Goal: Task Accomplishment & Management: Manage account settings

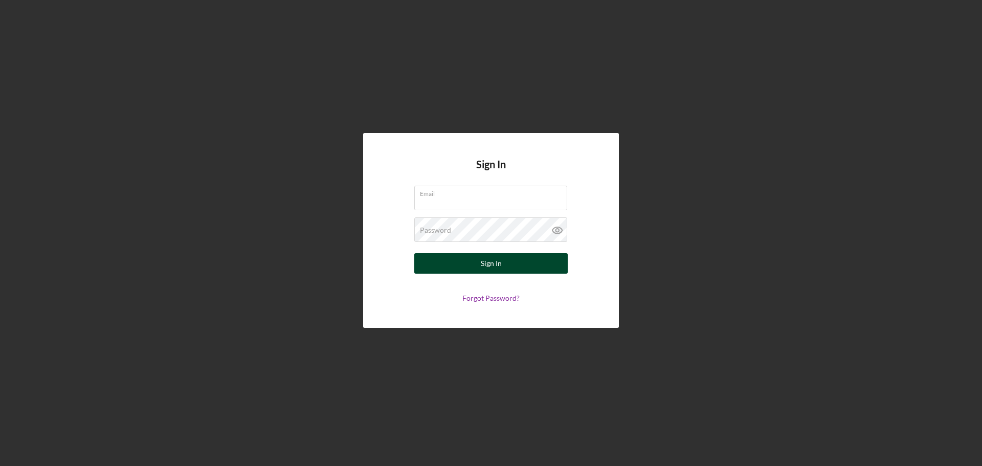
type input "[EMAIL_ADDRESS][DOMAIN_NAME]"
click at [499, 267] on div "Sign In" at bounding box center [491, 263] width 21 height 20
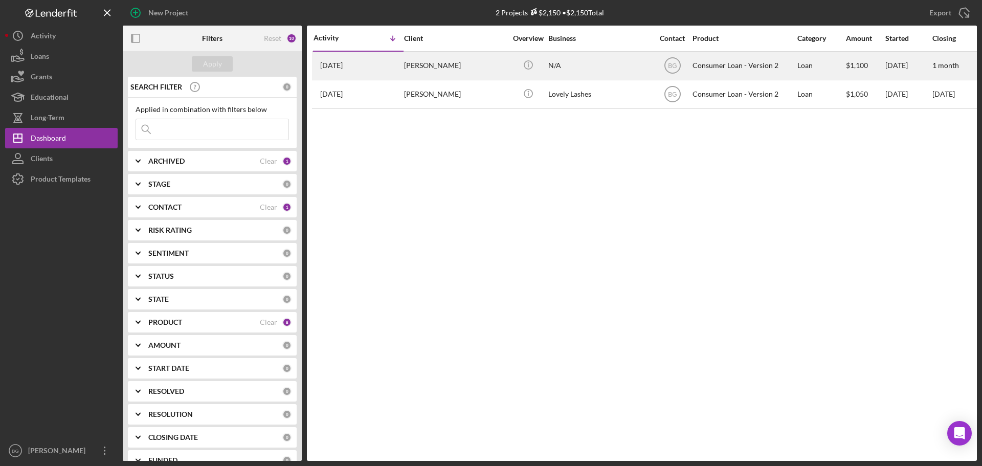
click at [406, 66] on div "[PERSON_NAME]" at bounding box center [455, 65] width 102 height 27
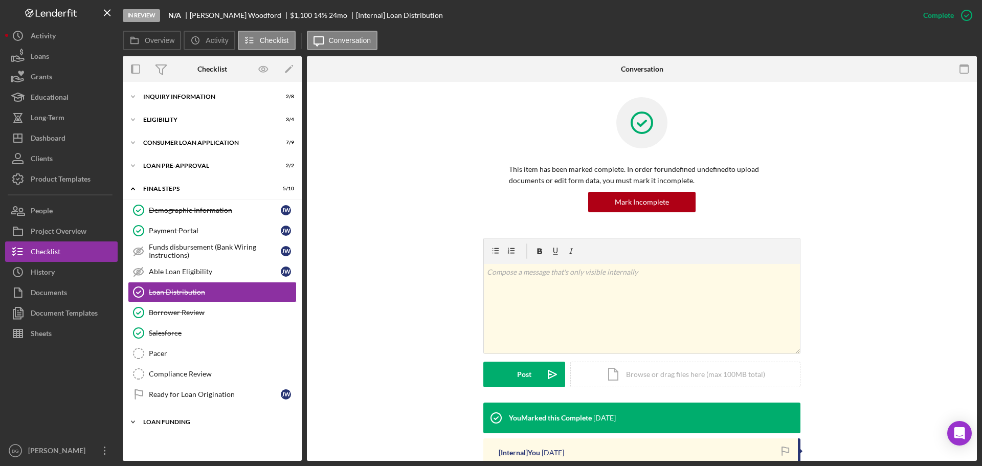
click at [192, 422] on div "Loan Funding" at bounding box center [216, 422] width 146 height 6
click at [190, 442] on div "Loan Funded!" at bounding box center [215, 443] width 132 height 8
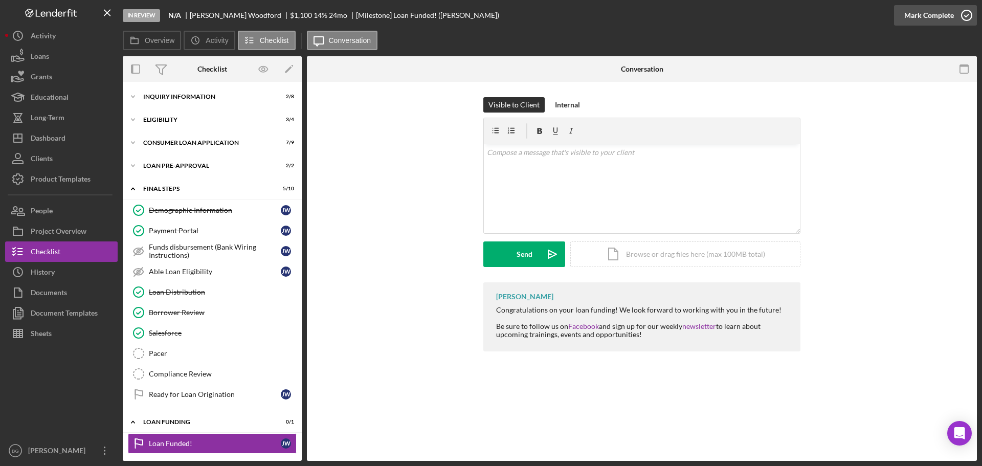
click at [939, 18] on div "Mark Complete" at bounding box center [929, 15] width 50 height 20
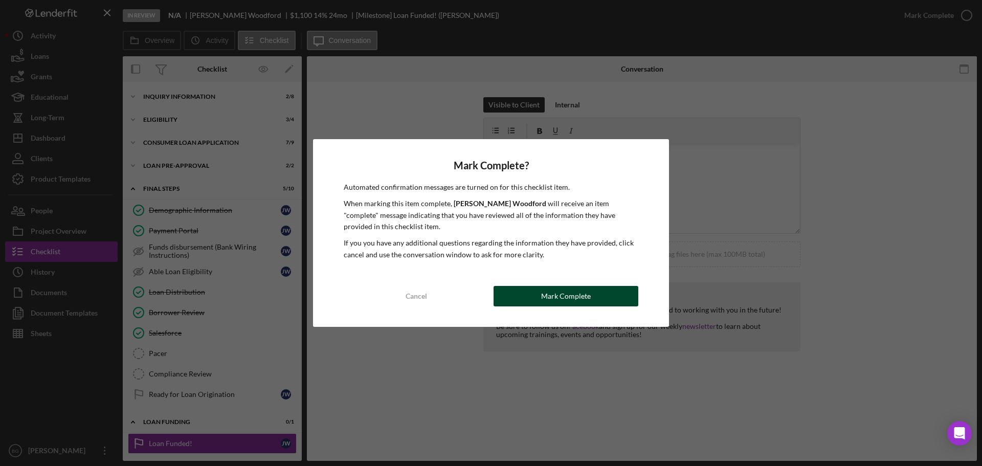
click at [534, 298] on button "Mark Complete" at bounding box center [565, 296] width 145 height 20
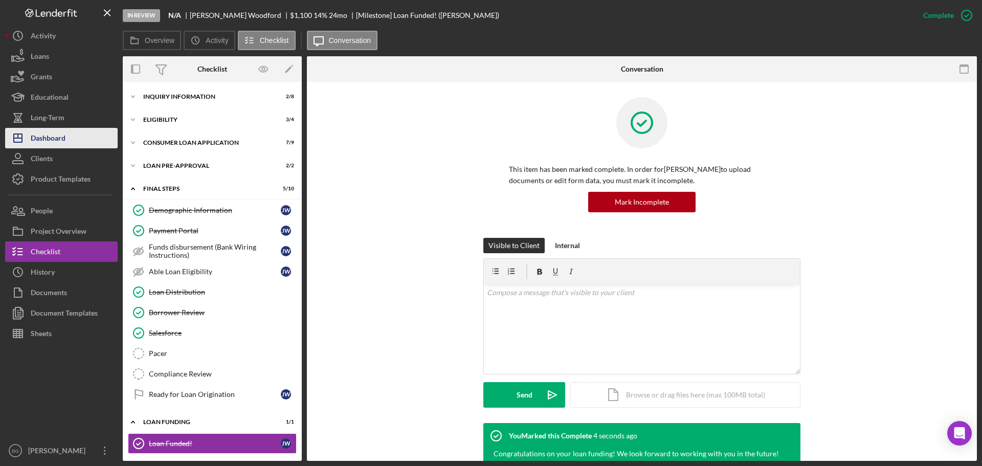
click at [60, 141] on div "Dashboard" at bounding box center [48, 139] width 35 height 23
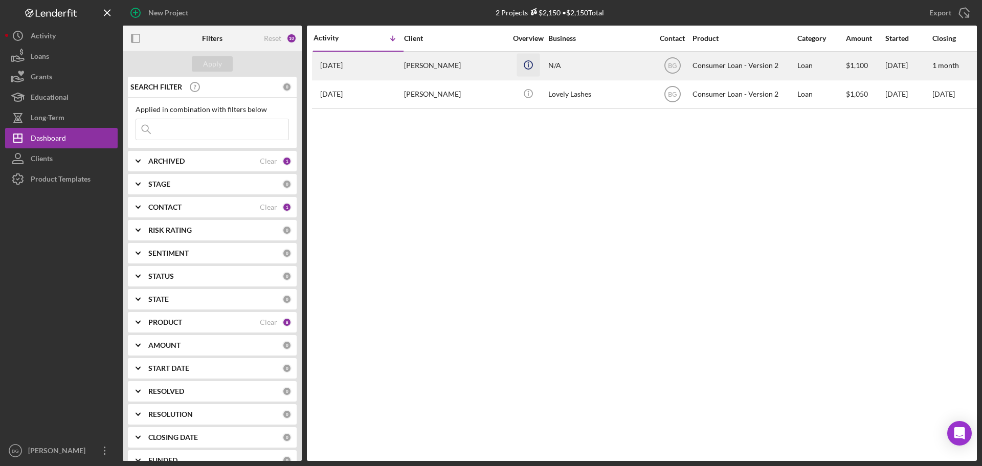
click at [527, 69] on circle "button" at bounding box center [528, 64] width 8 height 8
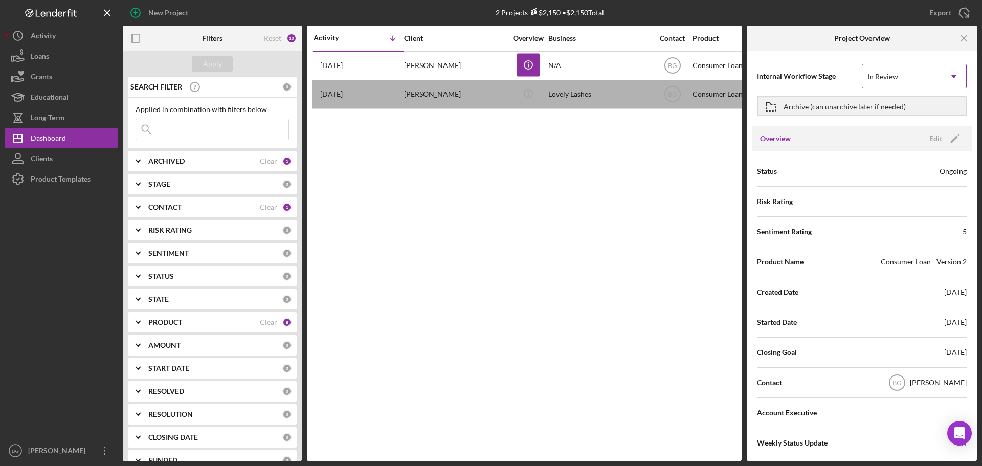
click at [956, 80] on icon "Icon/Dropdown Arrow" at bounding box center [953, 76] width 25 height 25
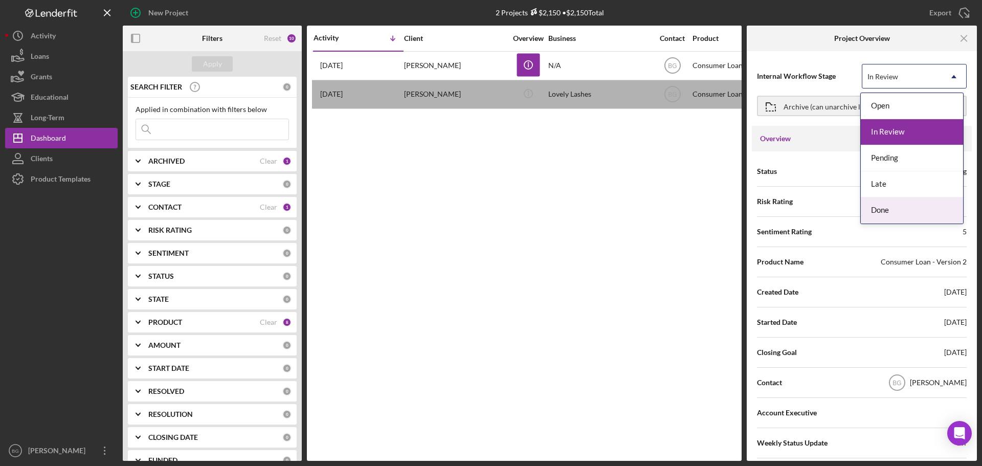
click at [898, 206] on div "Done" at bounding box center [912, 210] width 102 height 26
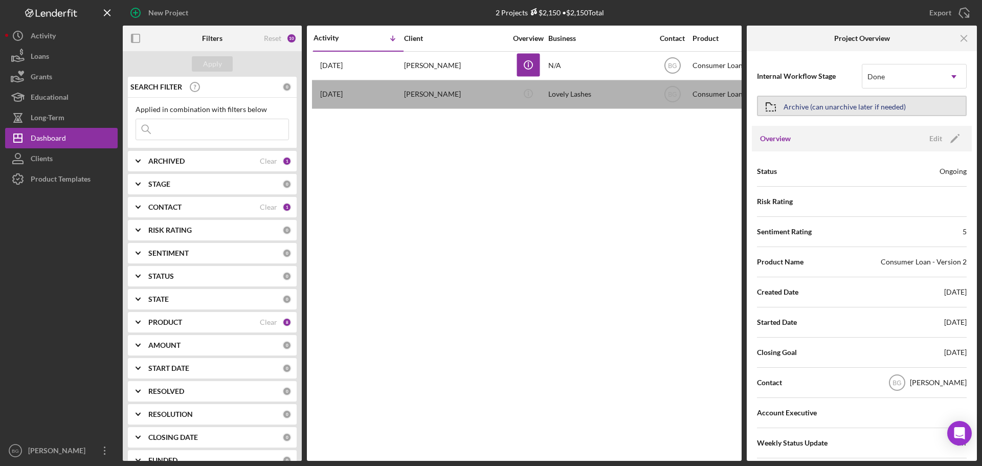
click at [783, 106] on icon "button" at bounding box center [771, 107] width 26 height 26
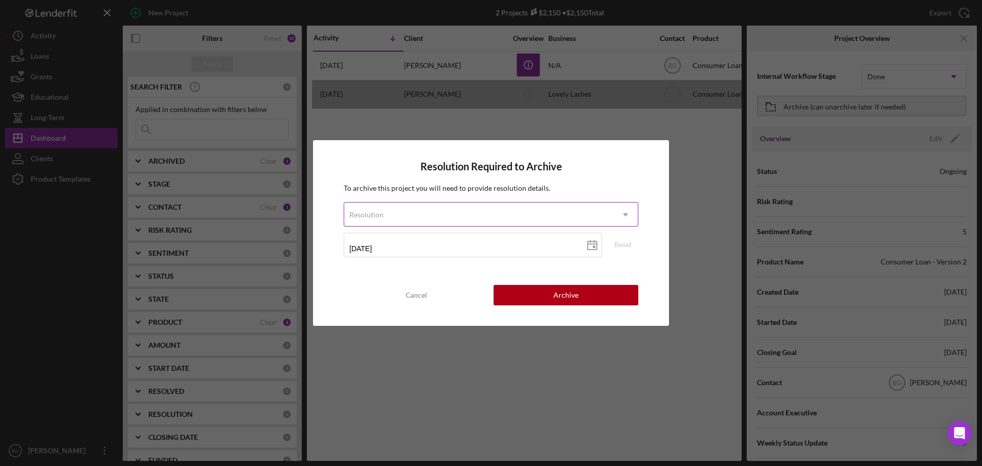
click at [550, 217] on div "Resolution" at bounding box center [478, 215] width 269 height 24
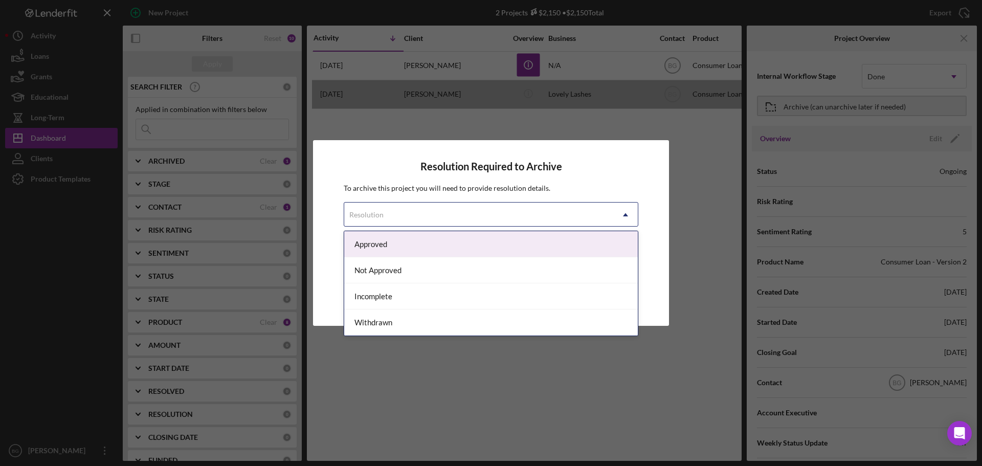
click at [386, 246] on div "Approved" at bounding box center [491, 244] width 294 height 26
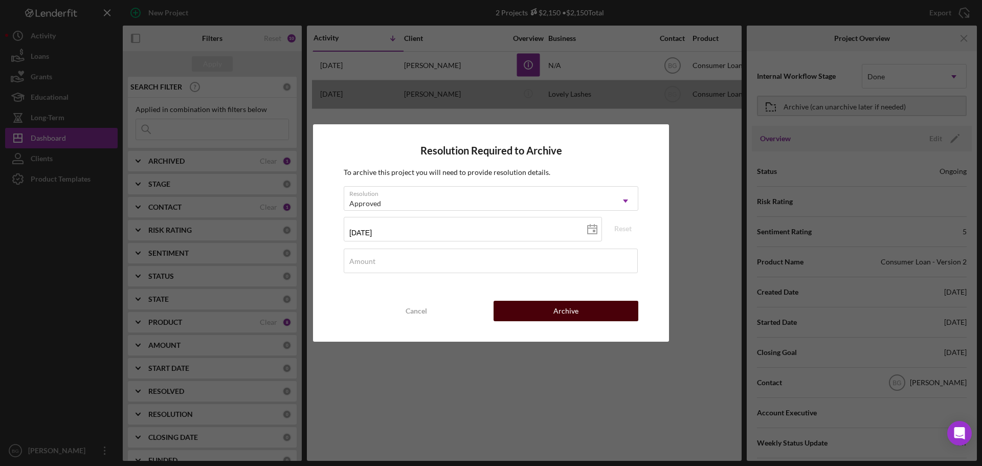
click at [578, 308] on button "Archive" at bounding box center [565, 311] width 145 height 20
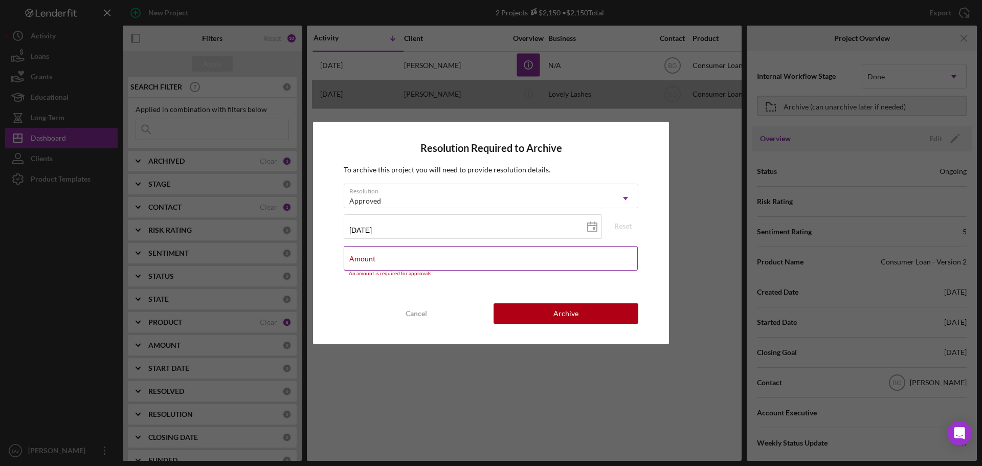
click at [404, 268] on input "Amount" at bounding box center [491, 258] width 294 height 25
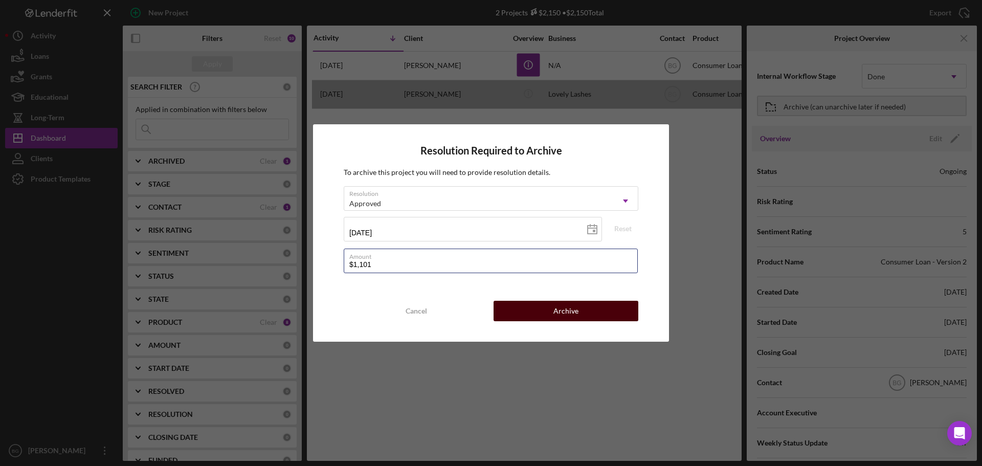
type input "$1,101"
click at [515, 308] on button "Archive" at bounding box center [565, 311] width 145 height 20
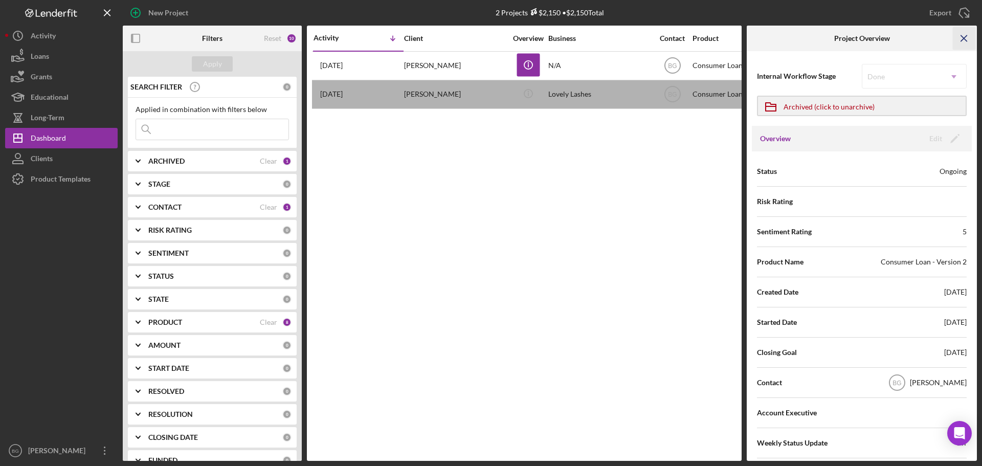
click at [964, 36] on icon "Icon/Menu Close" at bounding box center [964, 38] width 23 height 23
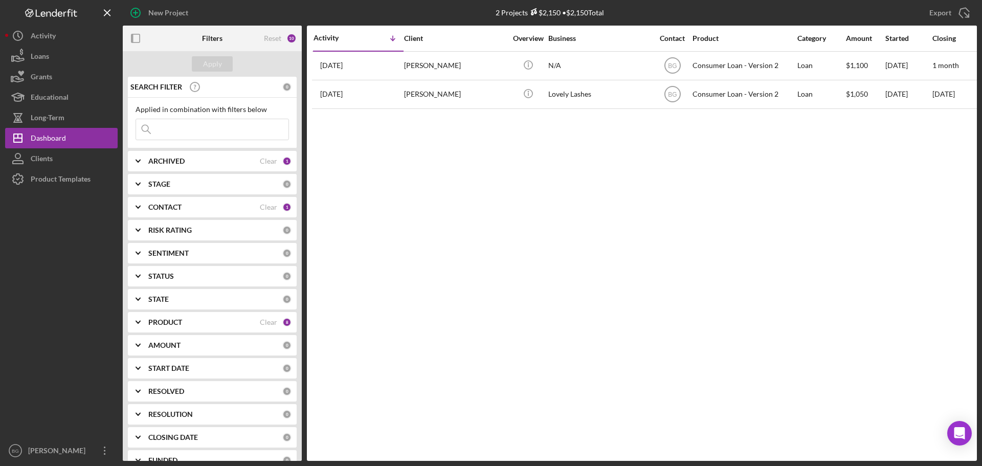
click at [677, 220] on div "Activity Icon/Table Sort Arrow Client Overview Business Contact Product Categor…" at bounding box center [642, 243] width 670 height 435
click at [43, 140] on div "Dashboard" at bounding box center [48, 139] width 35 height 23
click at [138, 160] on icon "Icon/Expander" at bounding box center [138, 161] width 26 height 26
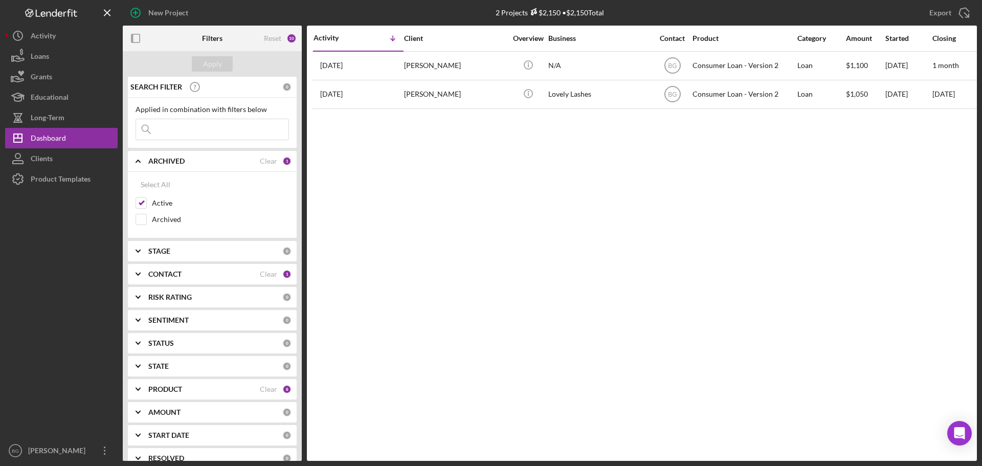
click at [149, 160] on icon "Icon/Expander" at bounding box center [138, 161] width 26 height 26
